Goal: Task Accomplishment & Management: Manage account settings

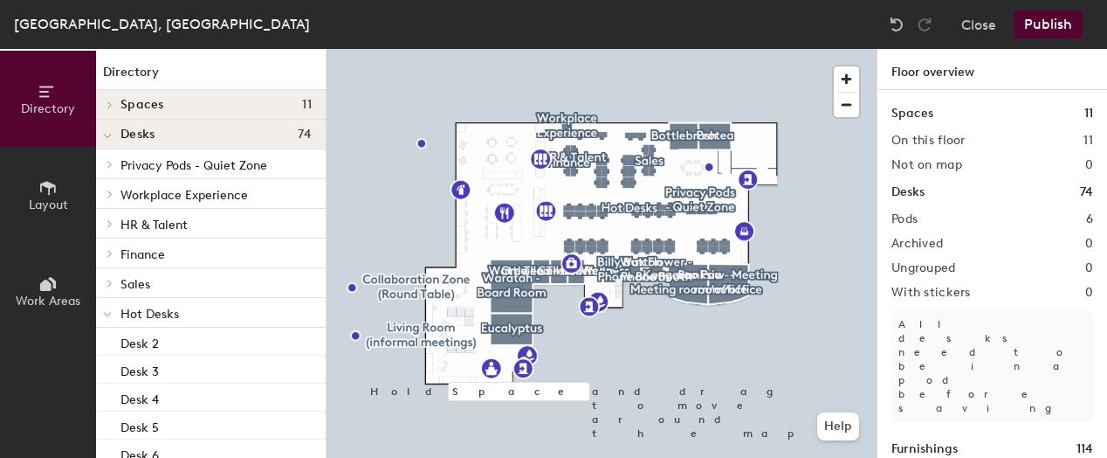
click at [1045, 27] on button "Publish" at bounding box center [1048, 24] width 69 height 28
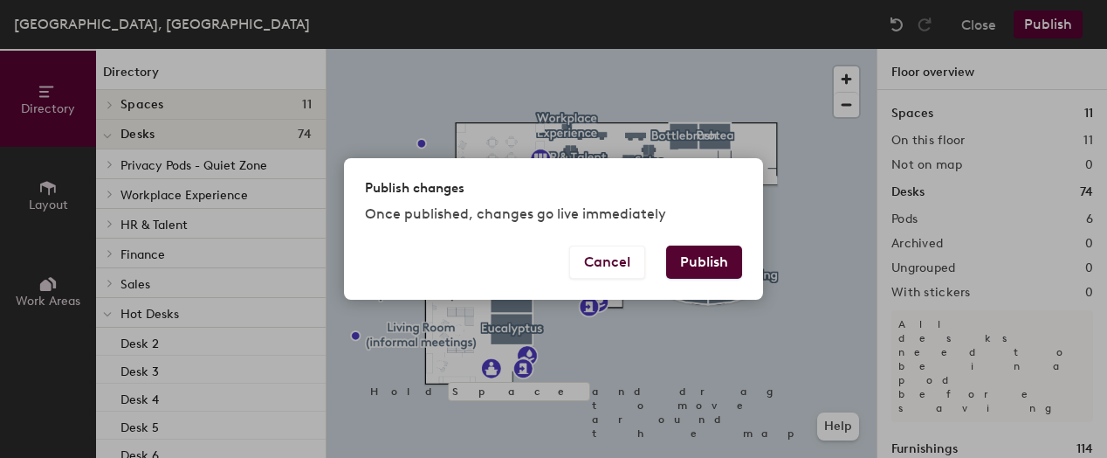
click at [706, 254] on button "Publish" at bounding box center [704, 261] width 76 height 33
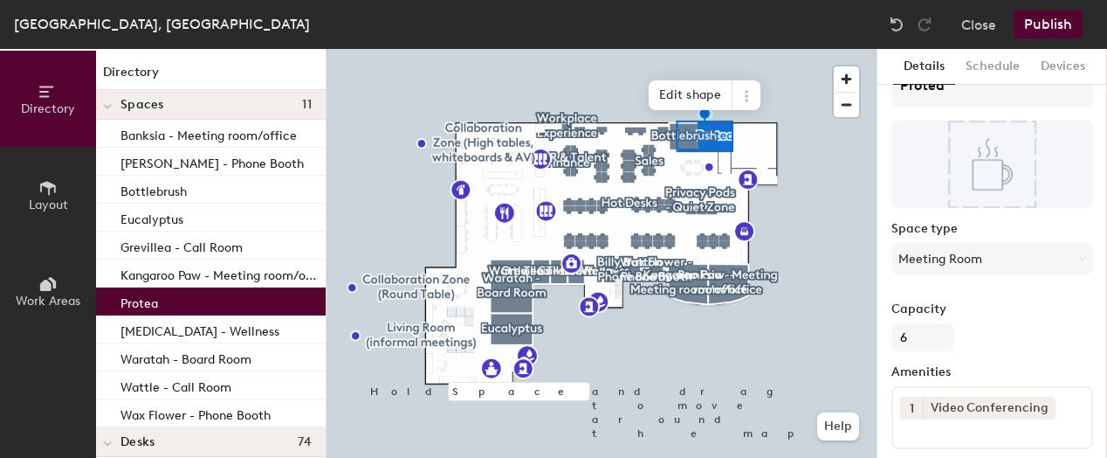
scroll to position [30, 0]
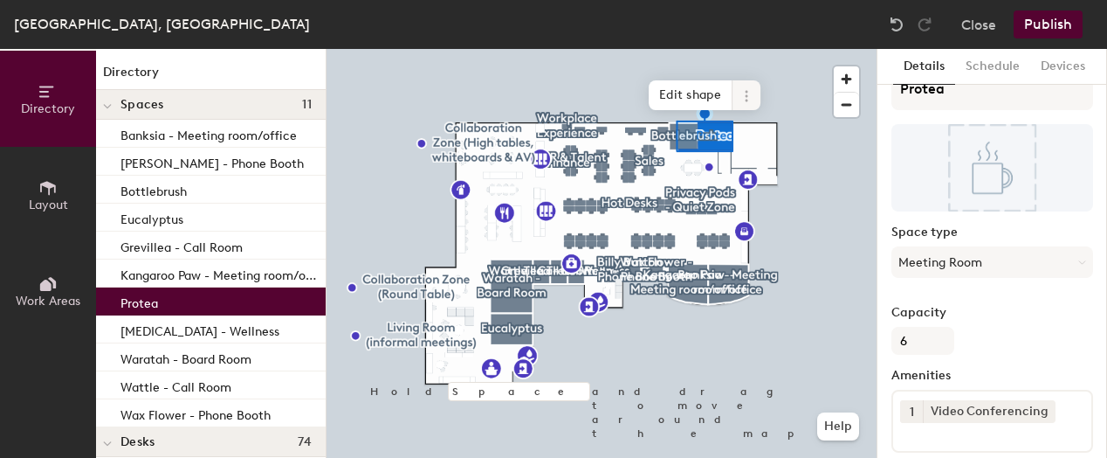
click at [745, 96] on icon at bounding box center [746, 95] width 3 height 3
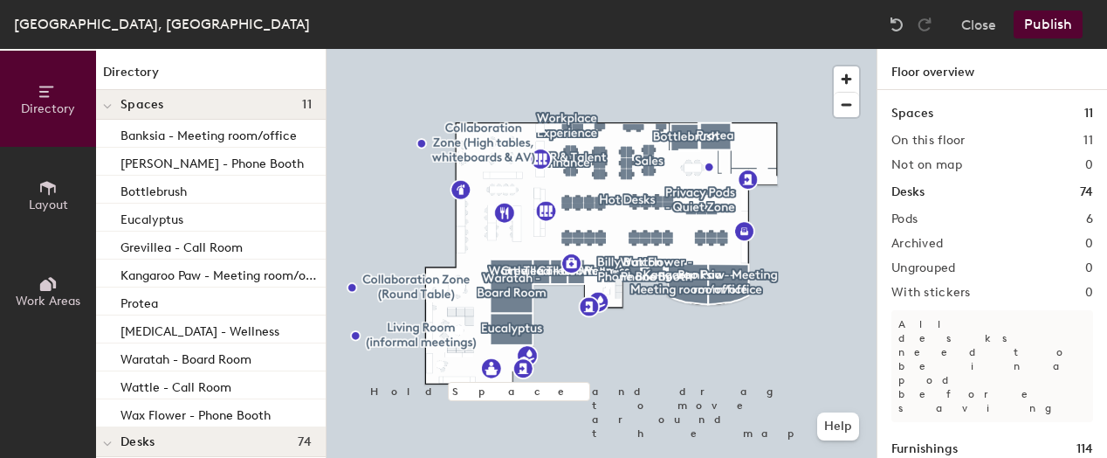
click at [1059, 2] on div "[GEOGRAPHIC_DATA], Level 14, Suite 2 Close Publish" at bounding box center [553, 24] width 1107 height 49
click at [1051, 24] on button "Publish" at bounding box center [1048, 24] width 69 height 28
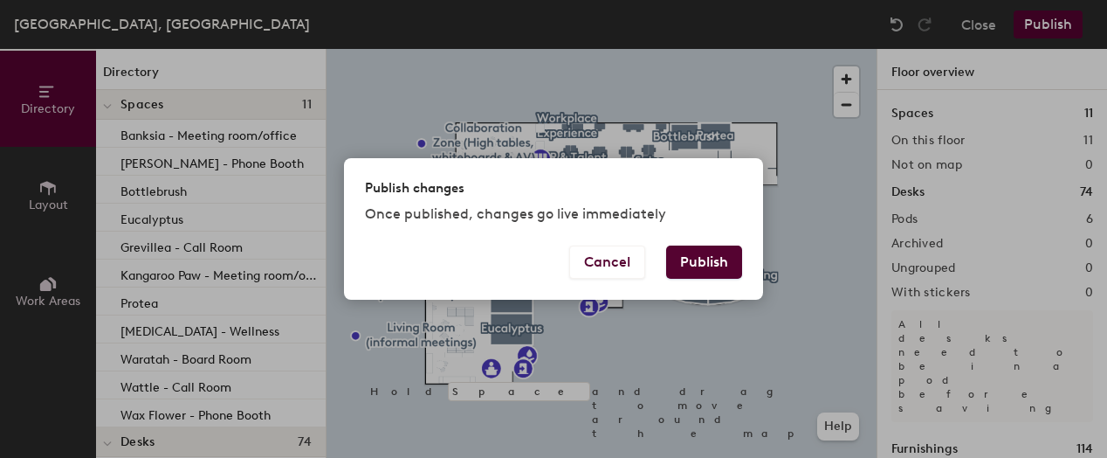
click at [695, 247] on button "Publish" at bounding box center [704, 261] width 76 height 33
